Goal: Task Accomplishment & Management: Complete application form

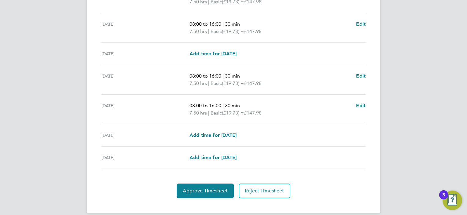
scroll to position [218, 0]
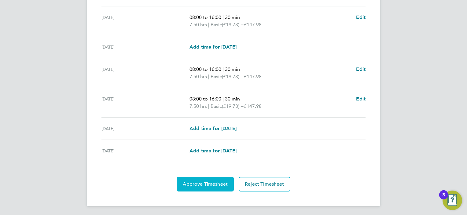
click at [202, 183] on span "Approve Timesheet" at bounding box center [205, 184] width 45 height 6
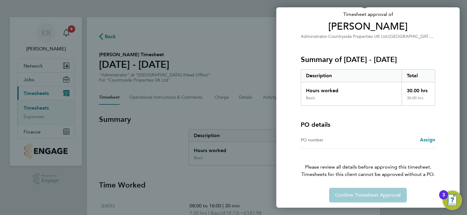
scroll to position [43, 0]
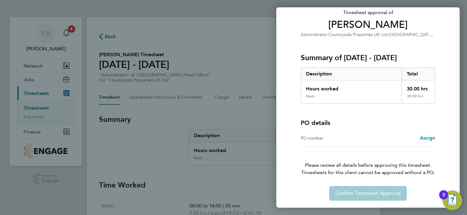
click at [309, 138] on div "PO number" at bounding box center [334, 138] width 67 height 7
click at [426, 137] on span "Assign" at bounding box center [427, 138] width 15 height 6
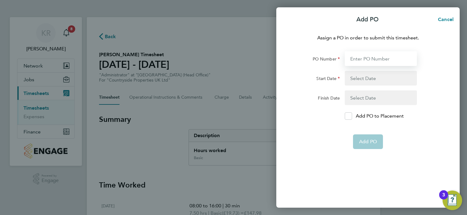
click at [353, 59] on input "PO Number" at bounding box center [381, 58] width 72 height 15
type input "PA00071"
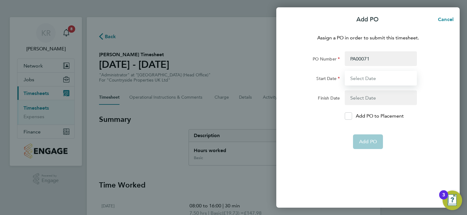
type input "[DATE]"
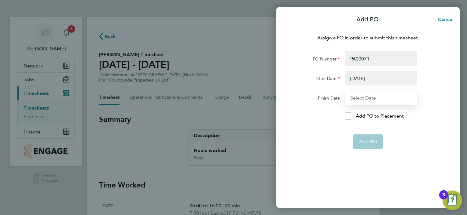
type input "[DATE]"
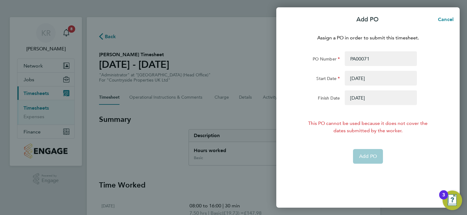
click at [374, 77] on button "button" at bounding box center [381, 78] width 72 height 15
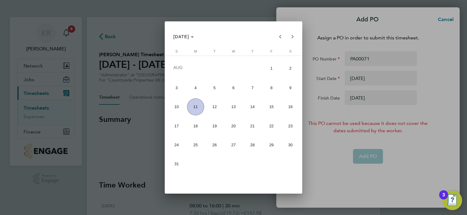
click at [194, 87] on span "4" at bounding box center [195, 88] width 17 height 17
type input "[DATE]"
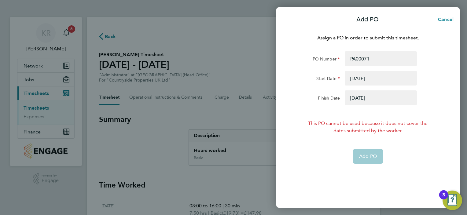
click at [370, 100] on button "button" at bounding box center [381, 98] width 72 height 15
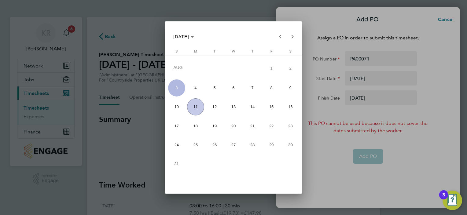
click at [177, 107] on span "10" at bounding box center [176, 107] width 17 height 17
type input "[DATE]"
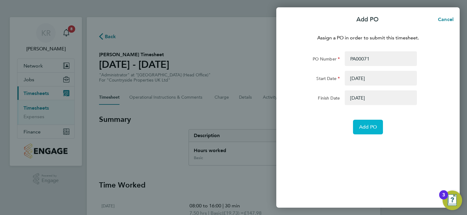
click at [367, 128] on span "Add PO" at bounding box center [368, 127] width 18 height 6
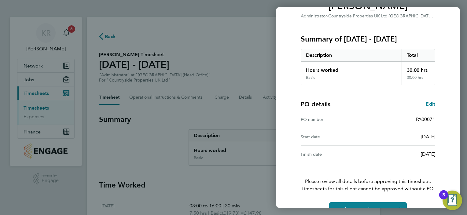
scroll to position [77, 0]
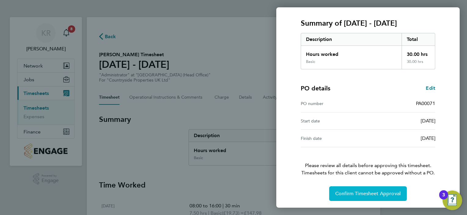
click at [372, 189] on button "Confirm Timesheet Approval" at bounding box center [368, 194] width 78 height 15
